Goal: Obtain resource: Download file/media

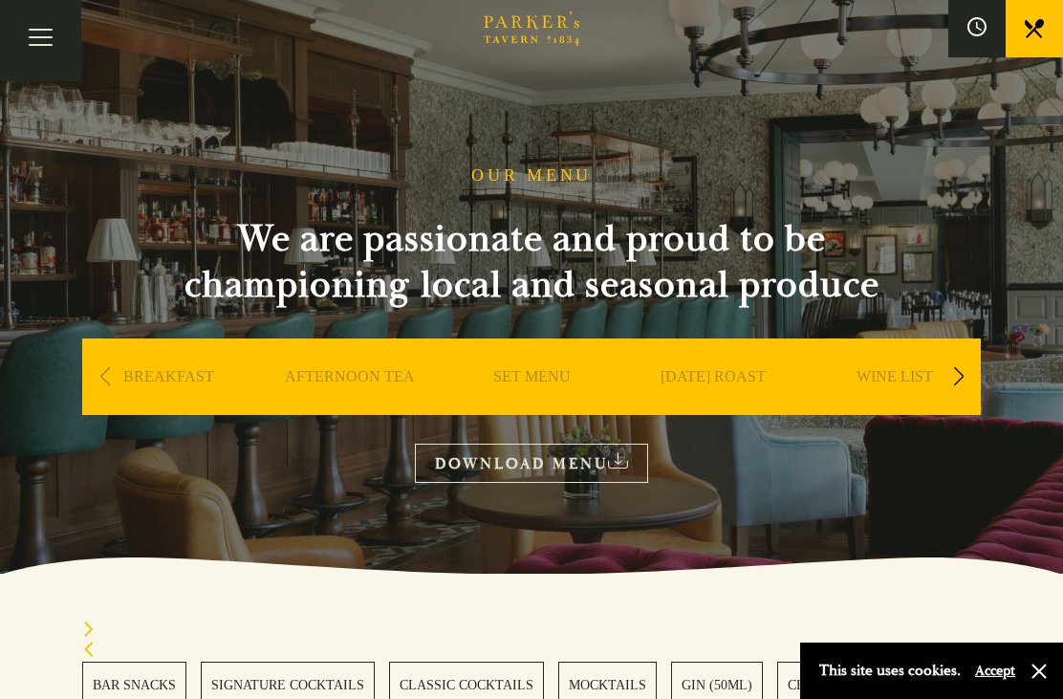
click at [612, 465] on link "DOWNLOAD MENU" at bounding box center [531, 463] width 233 height 39
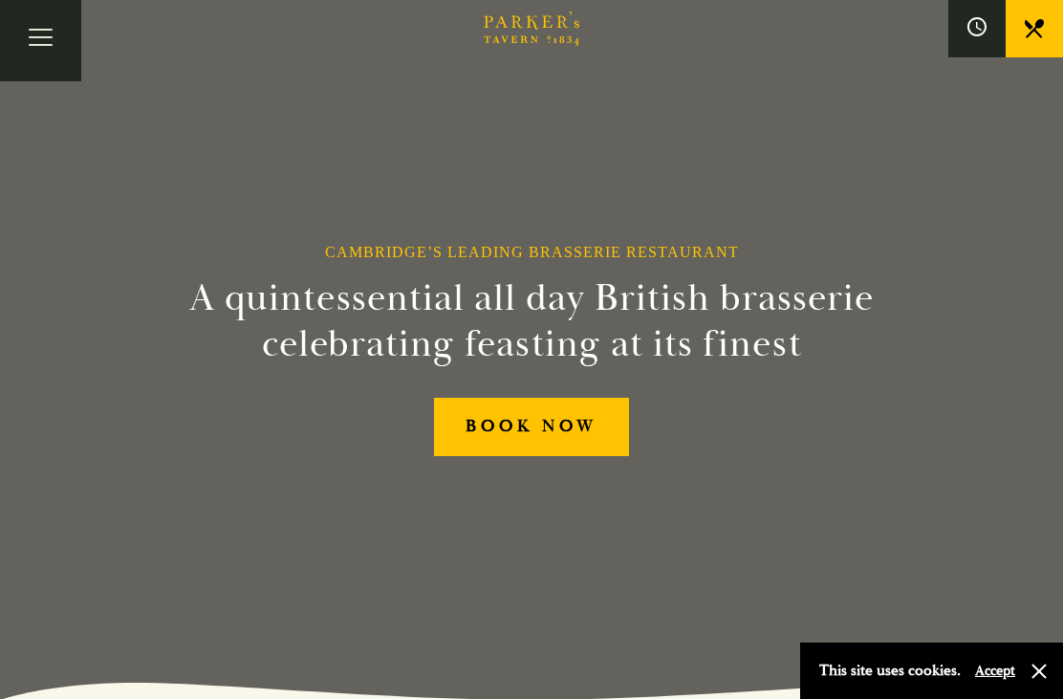
click at [47, 34] on button "Toggle navigation" at bounding box center [40, 40] width 81 height 81
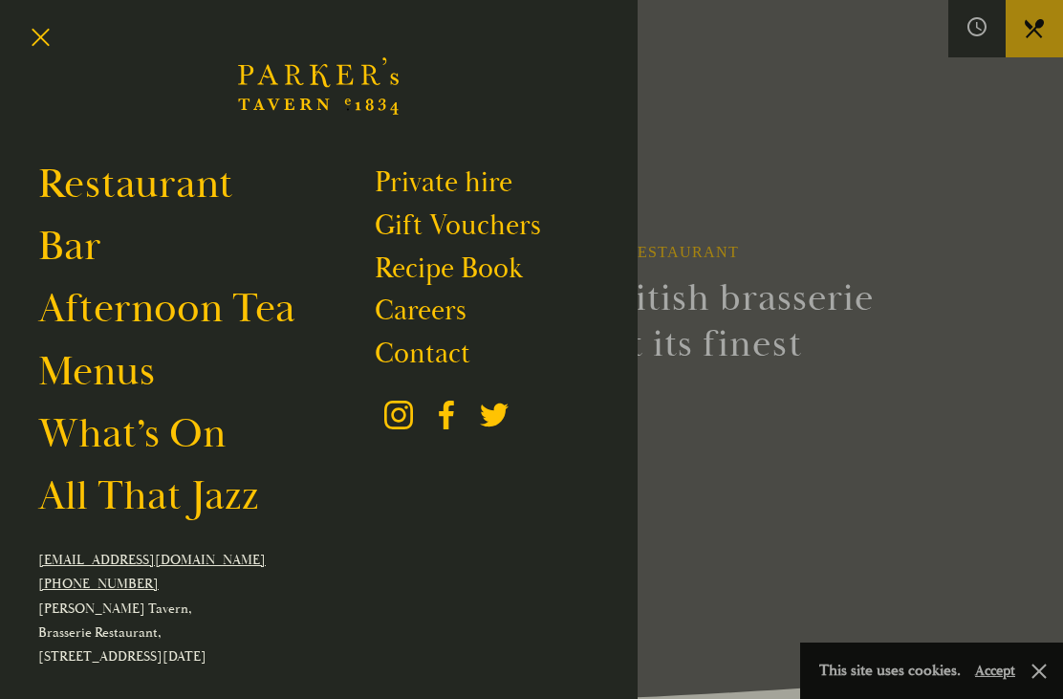
click at [121, 393] on link "Menus" at bounding box center [96, 372] width 117 height 52
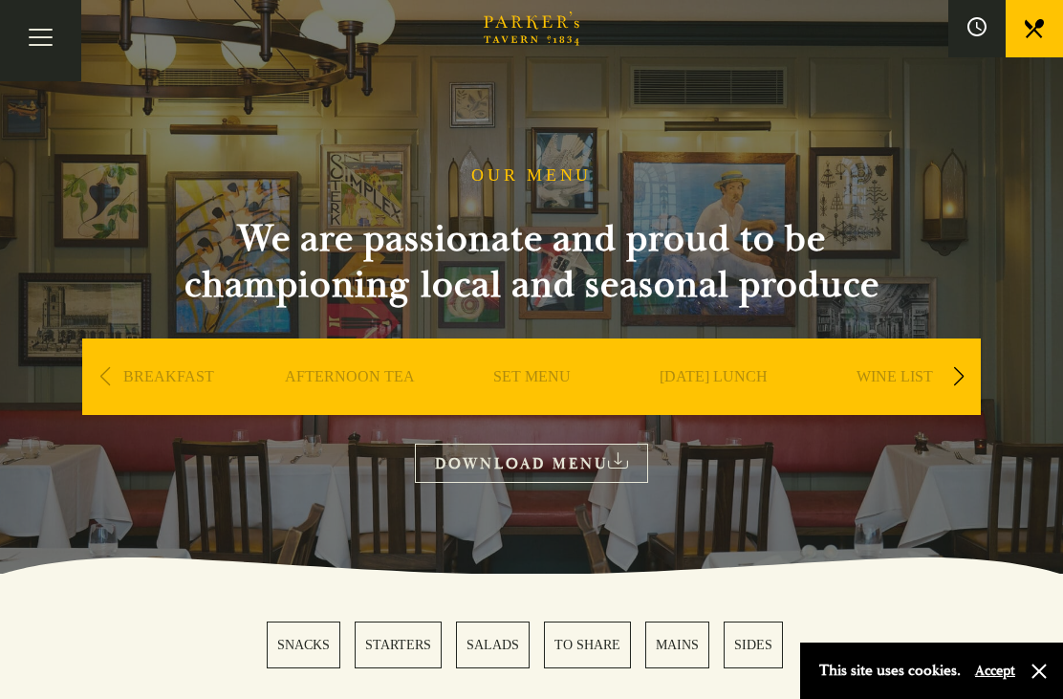
click at [550, 381] on link "SET MENU" at bounding box center [531, 405] width 77 height 76
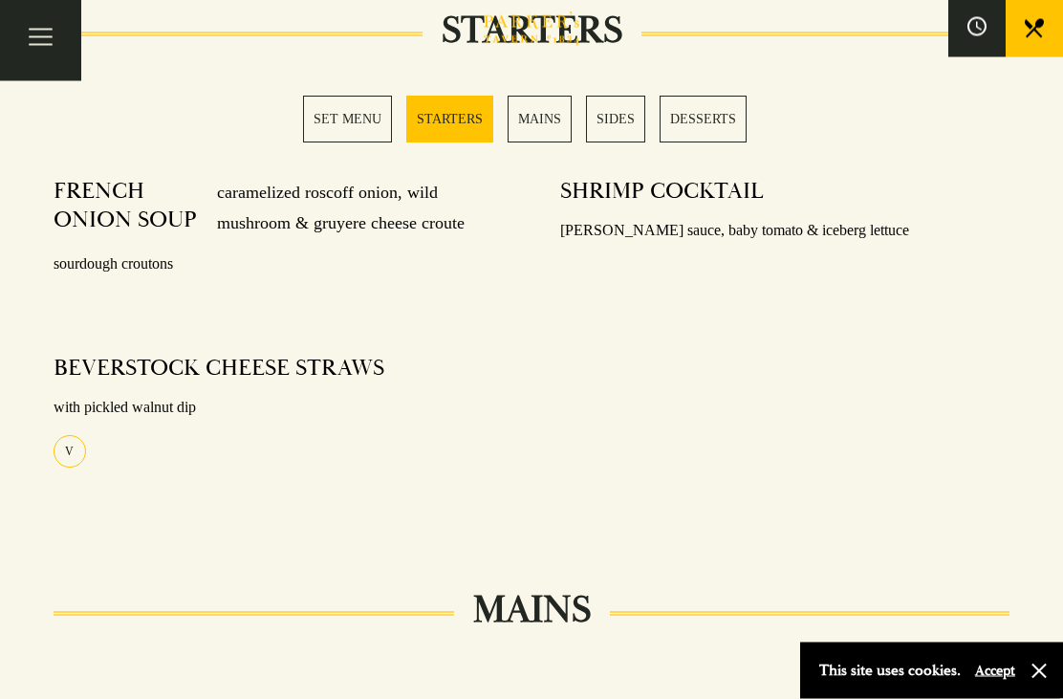
scroll to position [899, 0]
